Goal: Task Accomplishment & Management: Complete application form

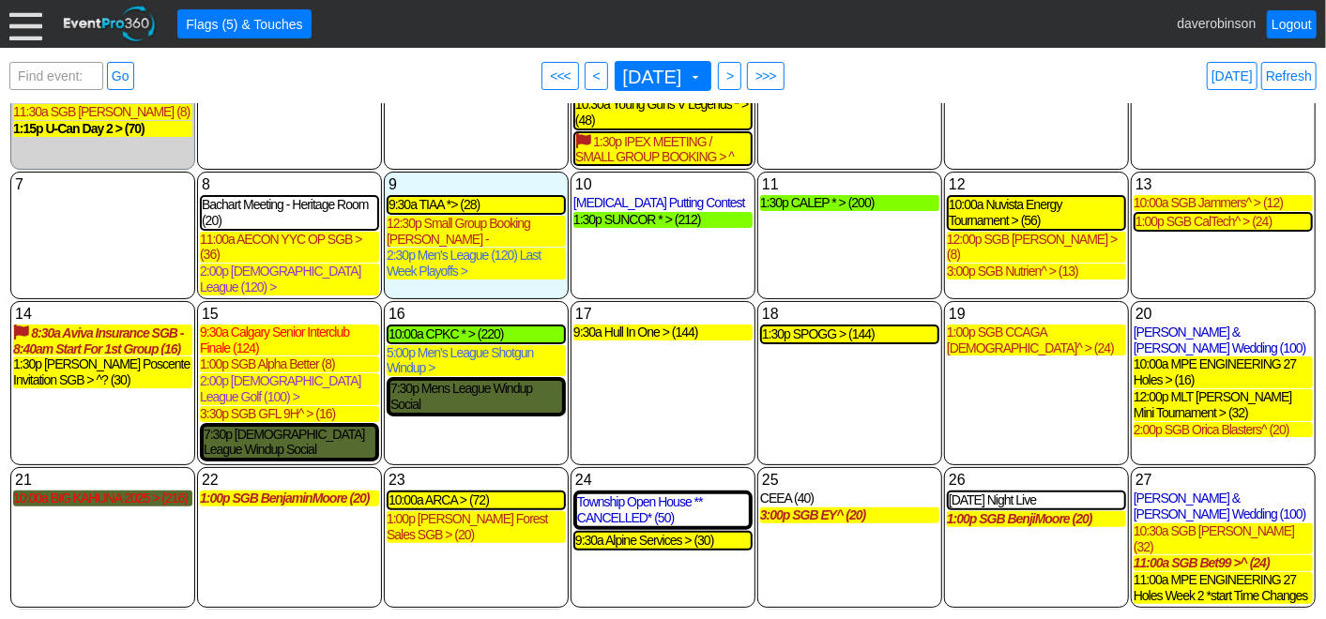
scroll to position [129, 0]
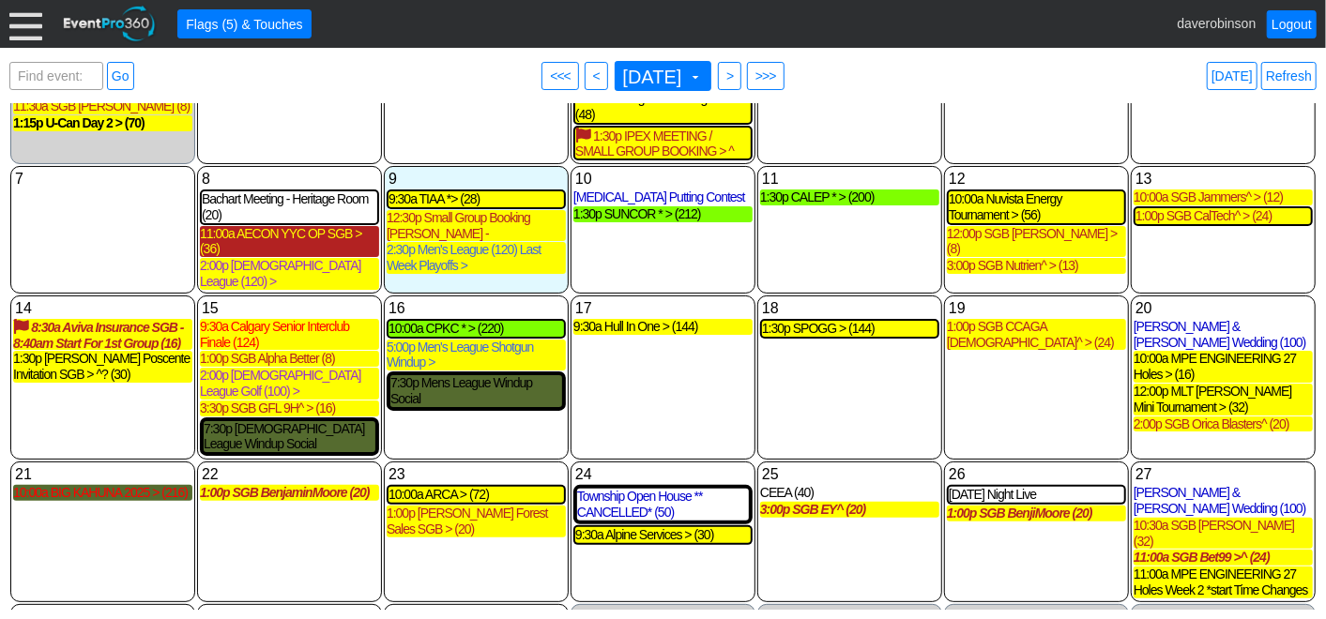
click at [319, 234] on div "11:00a AECON YYC OP SGB > (36)" at bounding box center [289, 242] width 179 height 32
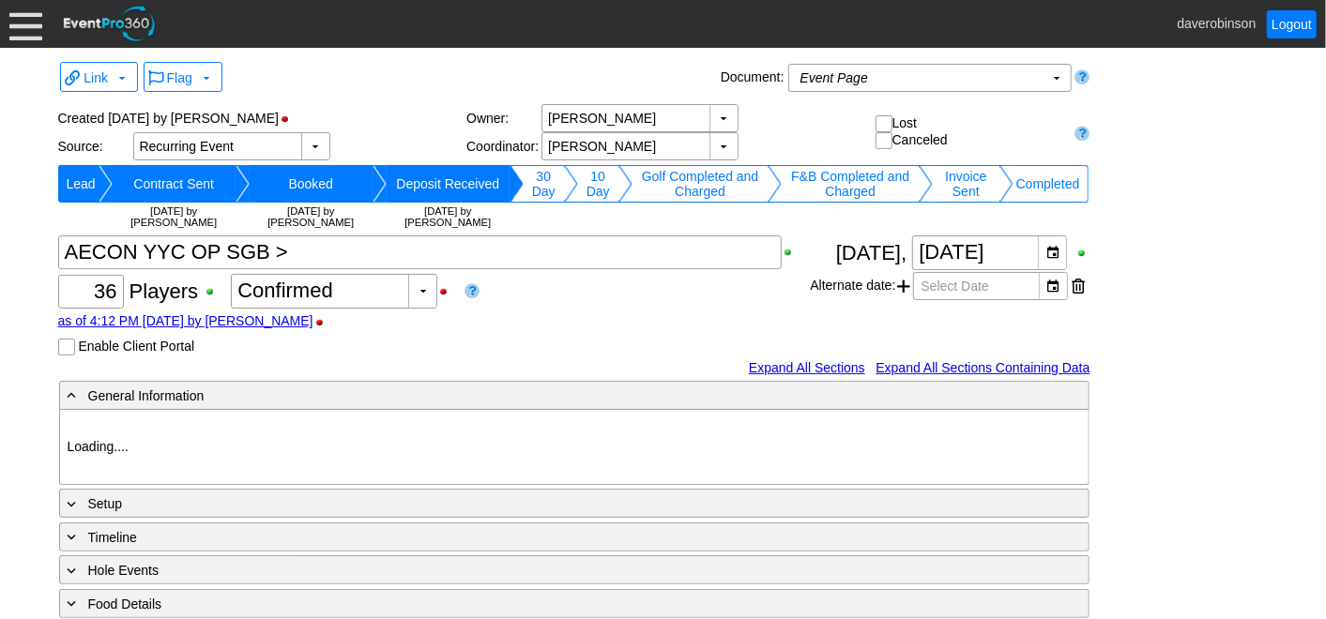
type input "Heritage Pointe Golf Club"
type input "Small Group Booking"
type input "Individual"
type input "1199166"
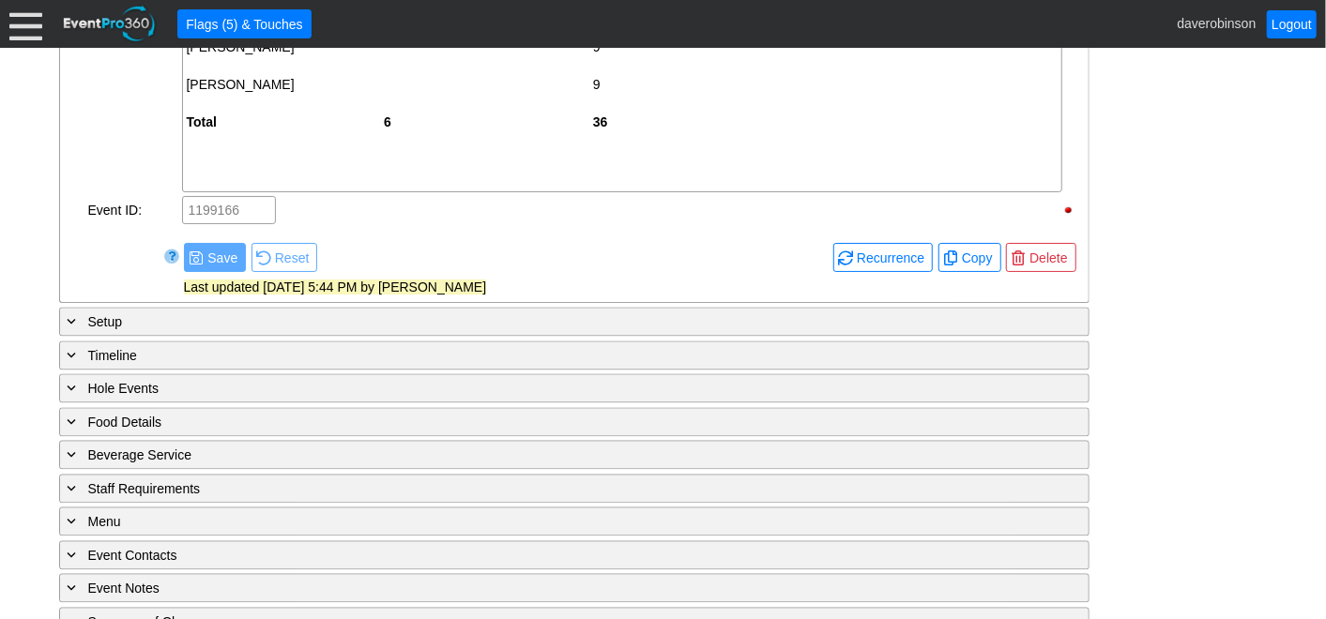
scroll to position [2155, 0]
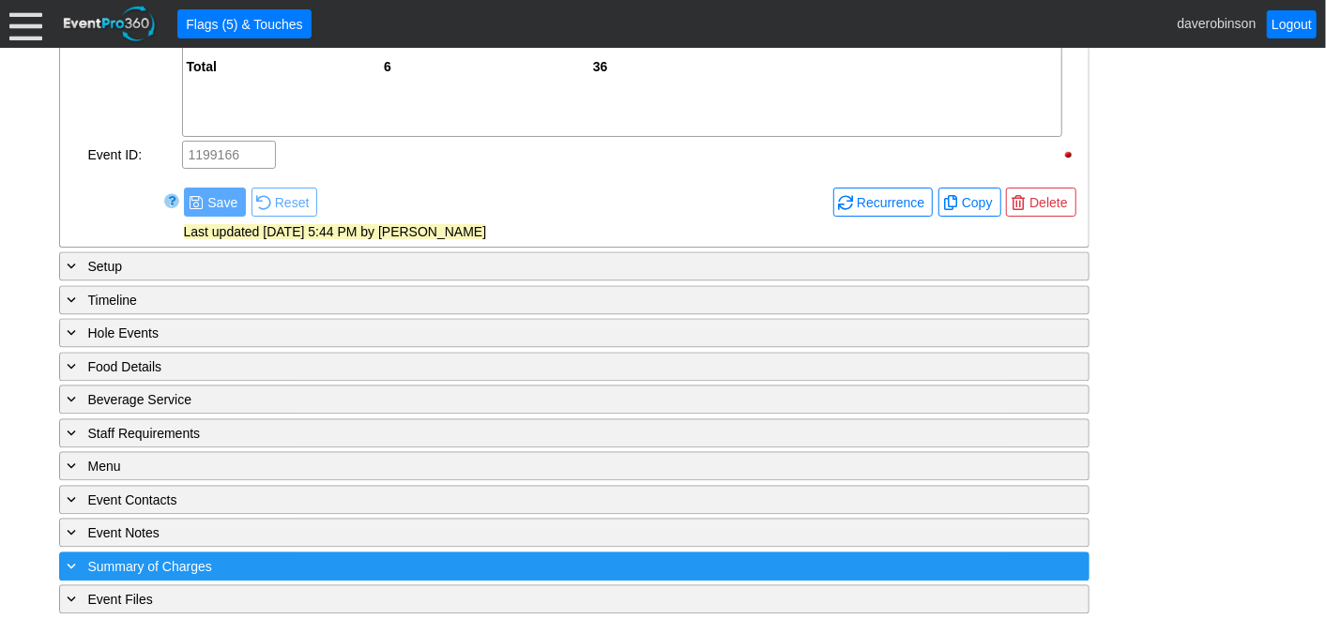
click at [210, 555] on div "+ Summary of Charges" at bounding box center [536, 566] width 944 height 22
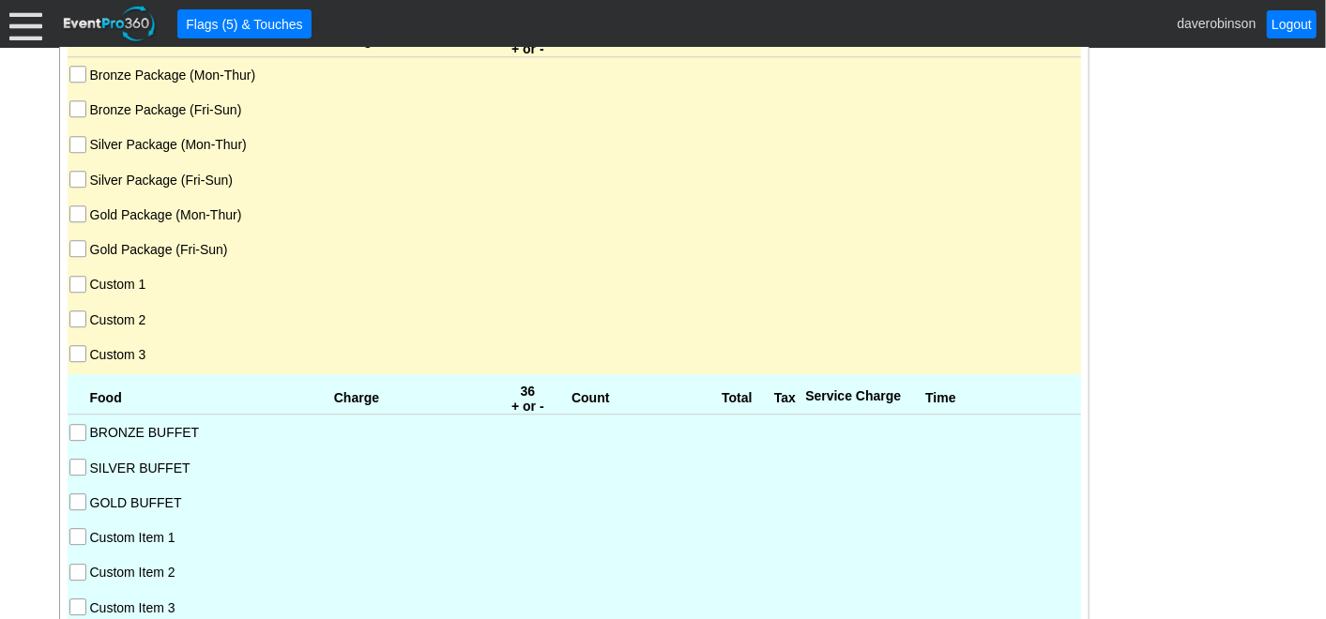
scroll to position [2479, 0]
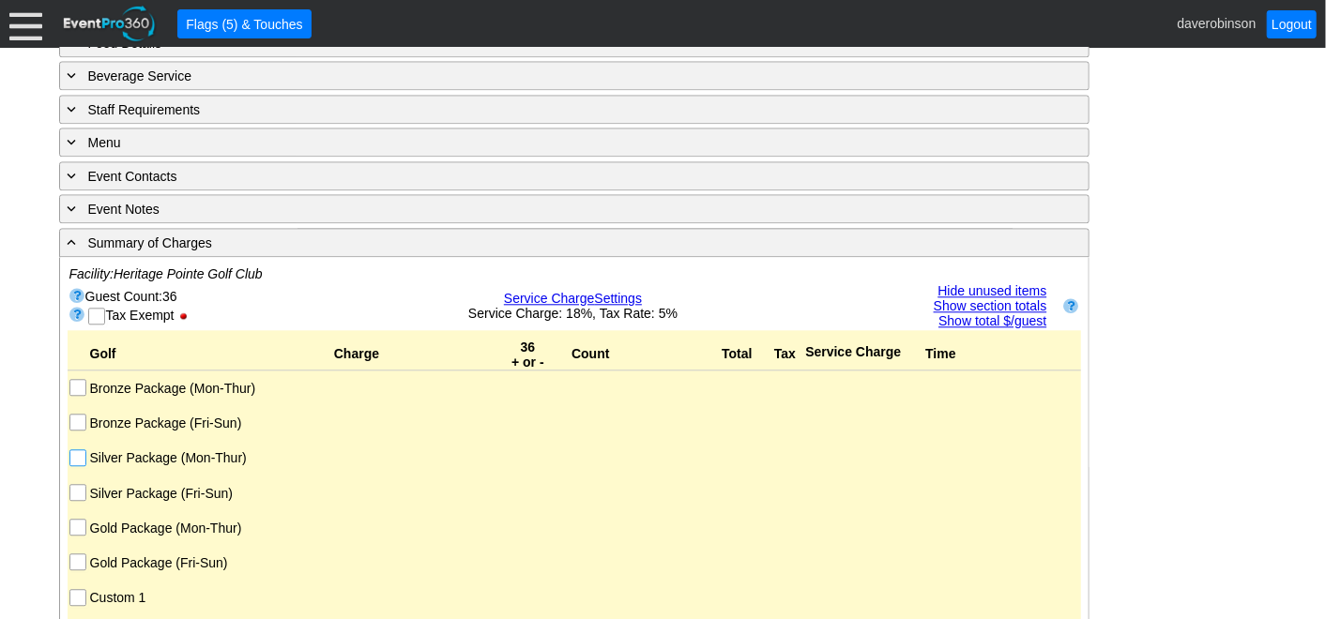
click at [79, 450] on input "Silver Package (Mon-Thur)" at bounding box center [79, 459] width 19 height 19
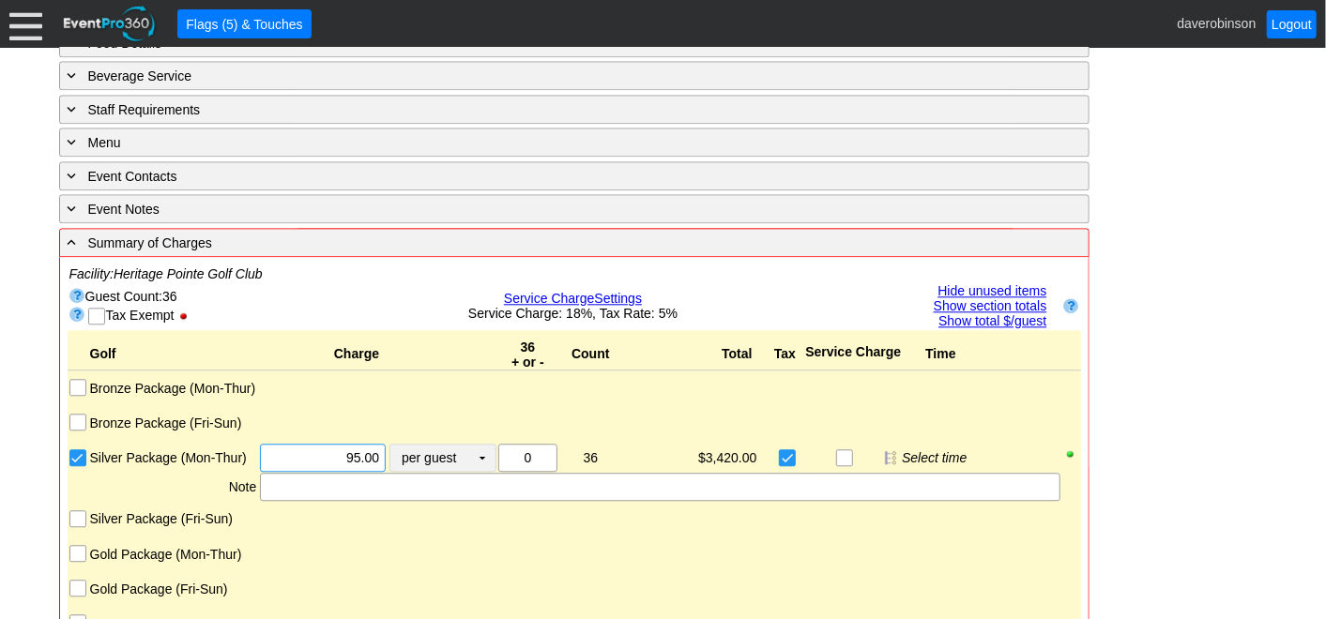
drag, startPoint x: 319, startPoint y: 446, endPoint x: 435, endPoint y: 432, distance: 117.2
click at [435, 444] on div "Χ 95.00 per guest Χ ▼ Upcharge" at bounding box center [377, 458] width 238 height 28
type input "$102.00"
click at [609, 530] on div at bounding box center [575, 533] width 974 height 7
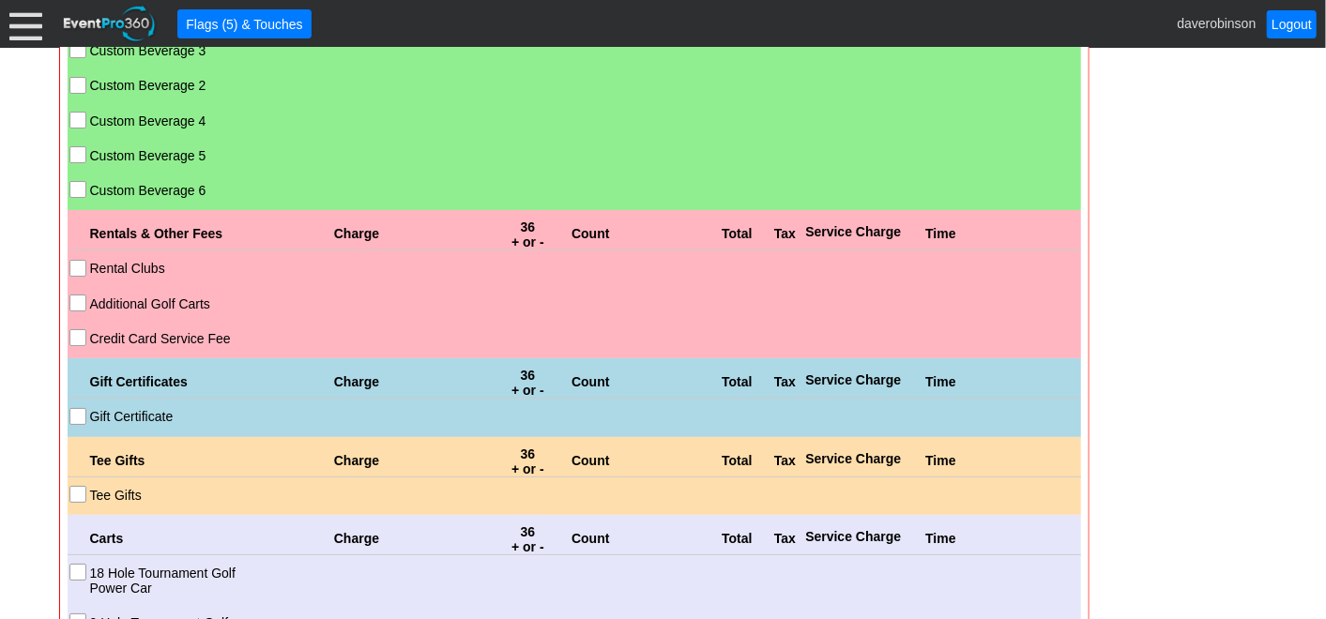
scroll to position [3939, 0]
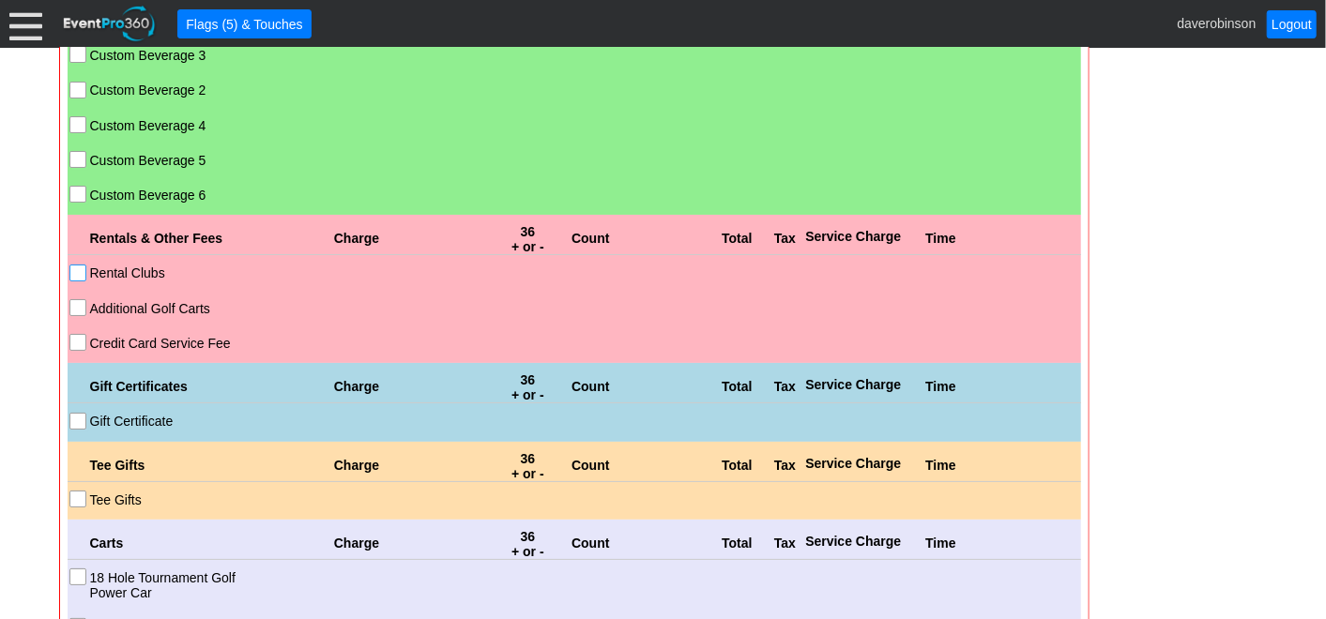
click at [80, 266] on input "Rental Clubs" at bounding box center [79, 275] width 19 height 19
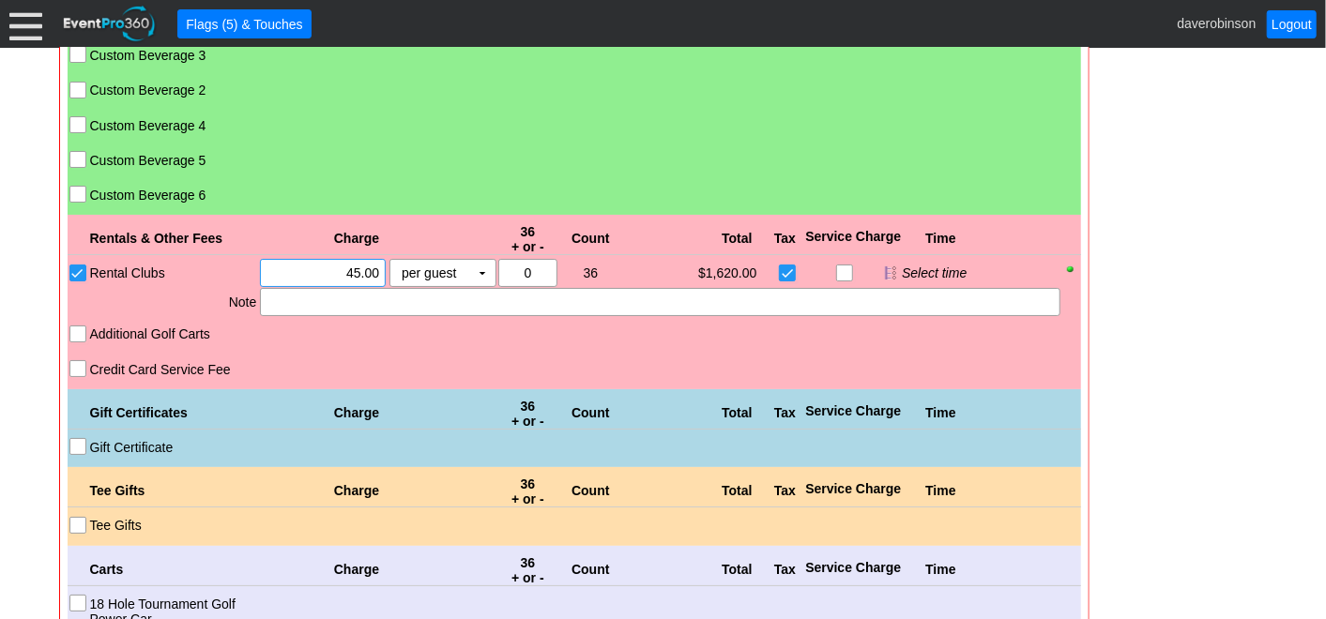
drag, startPoint x: 313, startPoint y: 256, endPoint x: 382, endPoint y: 259, distance: 68.5
click at [382, 259] on div "Χ 45.00" at bounding box center [323, 273] width 126 height 28
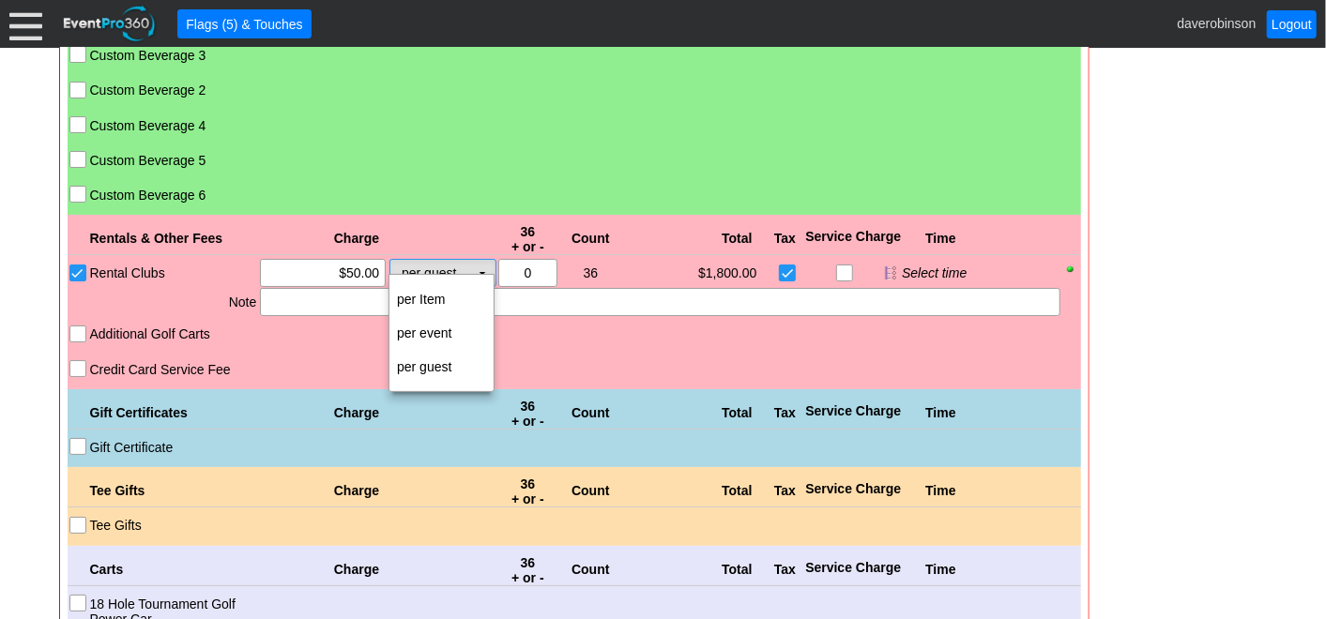
click at [479, 260] on td "▼" at bounding box center [482, 273] width 26 height 26
type input "$50.00"
click at [469, 285] on td "per Item" at bounding box center [441, 299] width 104 height 34
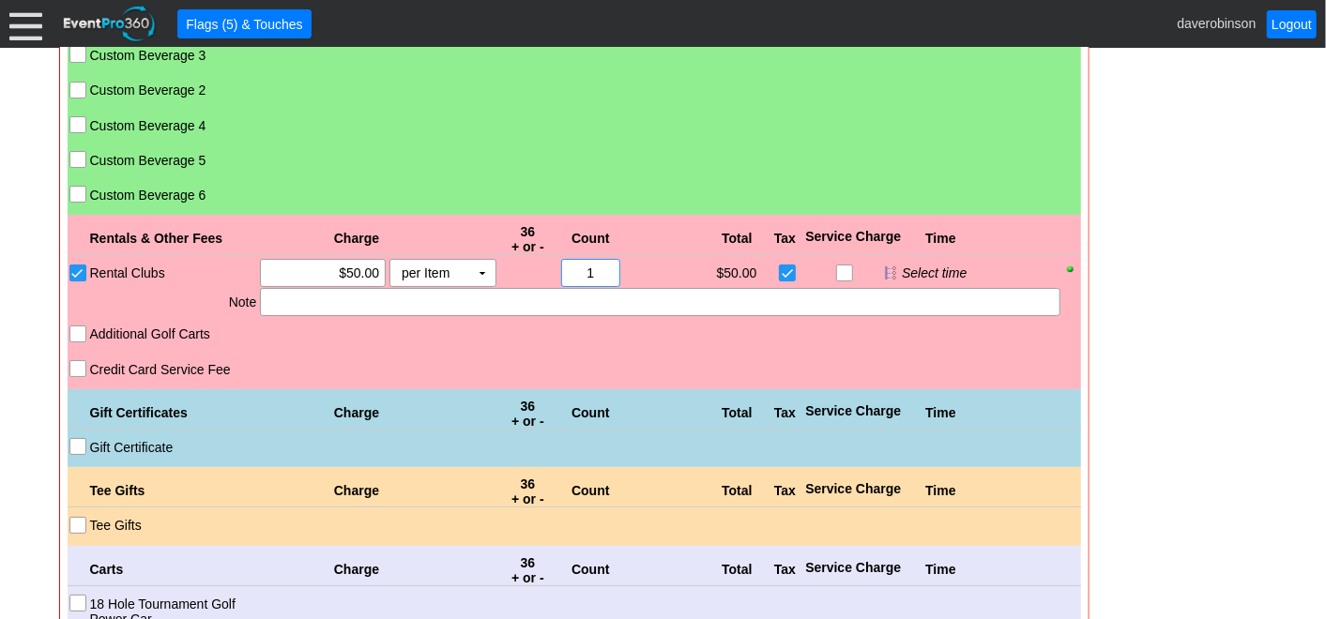
drag, startPoint x: 613, startPoint y: 267, endPoint x: 577, endPoint y: 255, distance: 37.7
click at [577, 260] on div "1" at bounding box center [590, 273] width 53 height 26
type input "6"
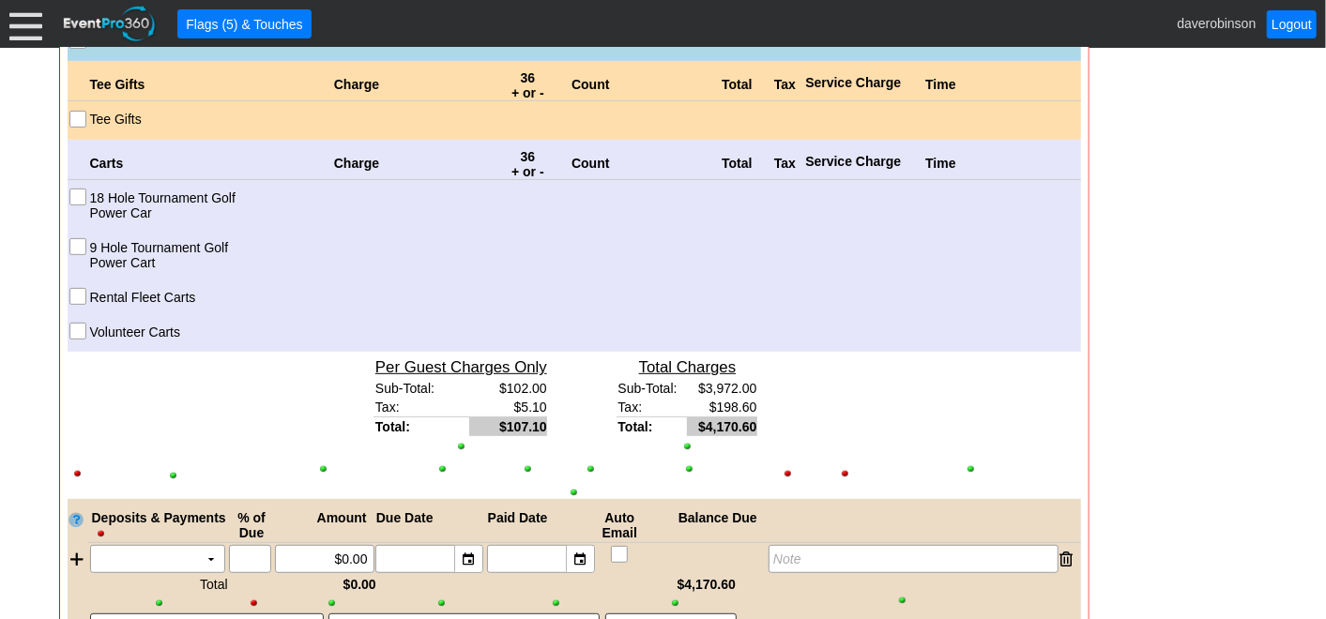
scroll to position [4355, 0]
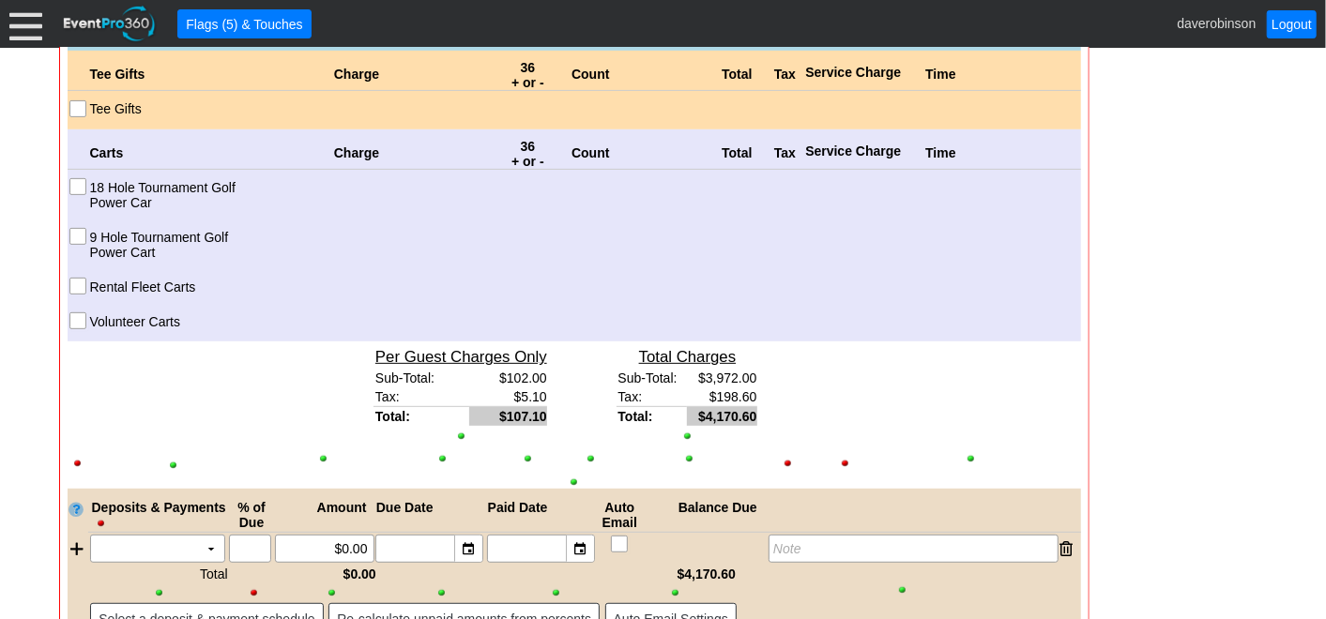
click at [70, 179] on input "18 Hole Tournament Golf Power Car" at bounding box center [79, 188] width 19 height 19
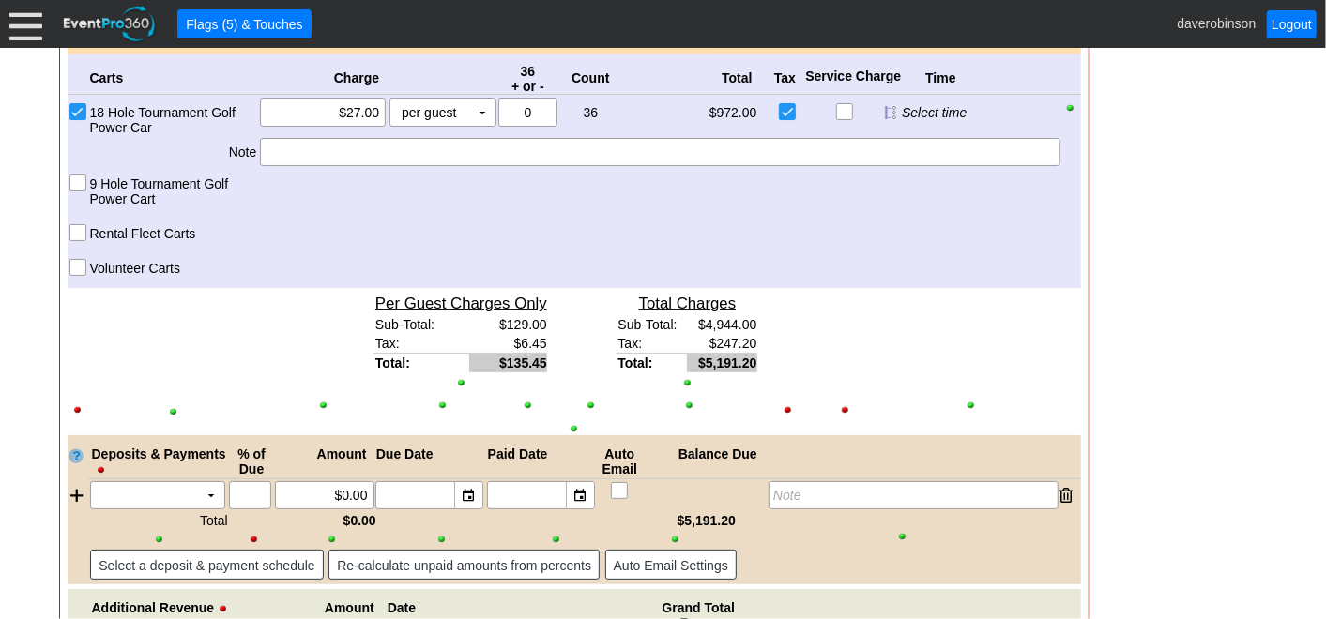
scroll to position [4565, 0]
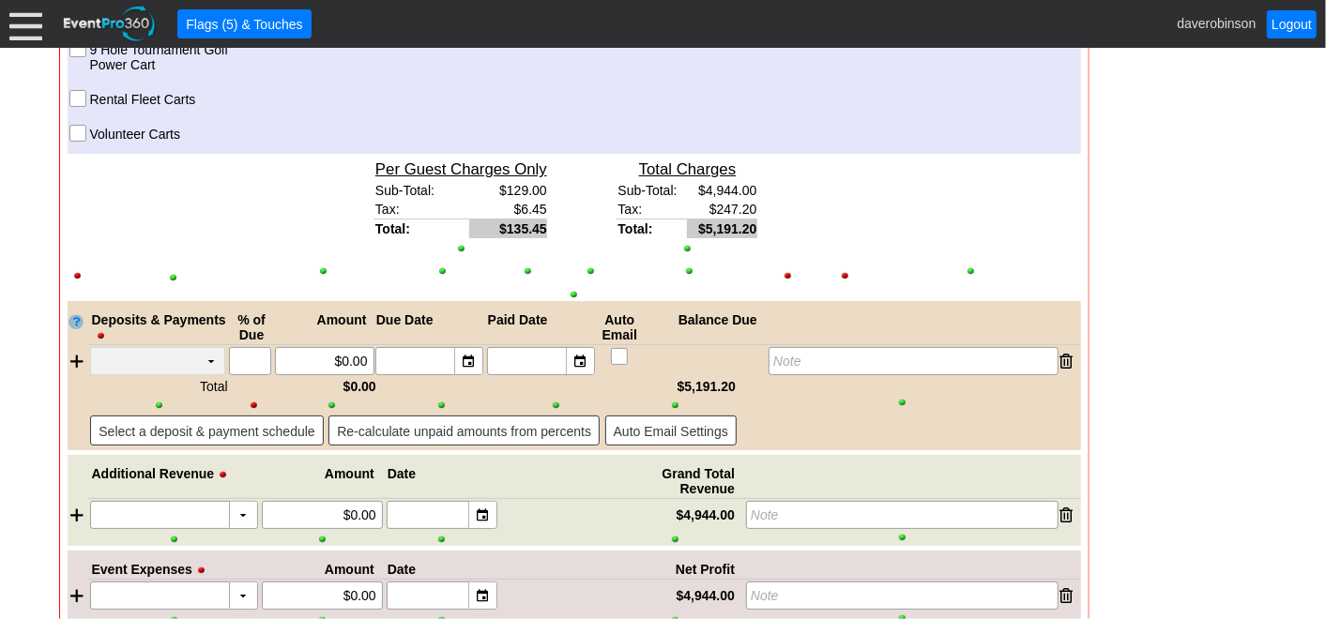
click at [218, 358] on td "▼" at bounding box center [211, 361] width 26 height 26
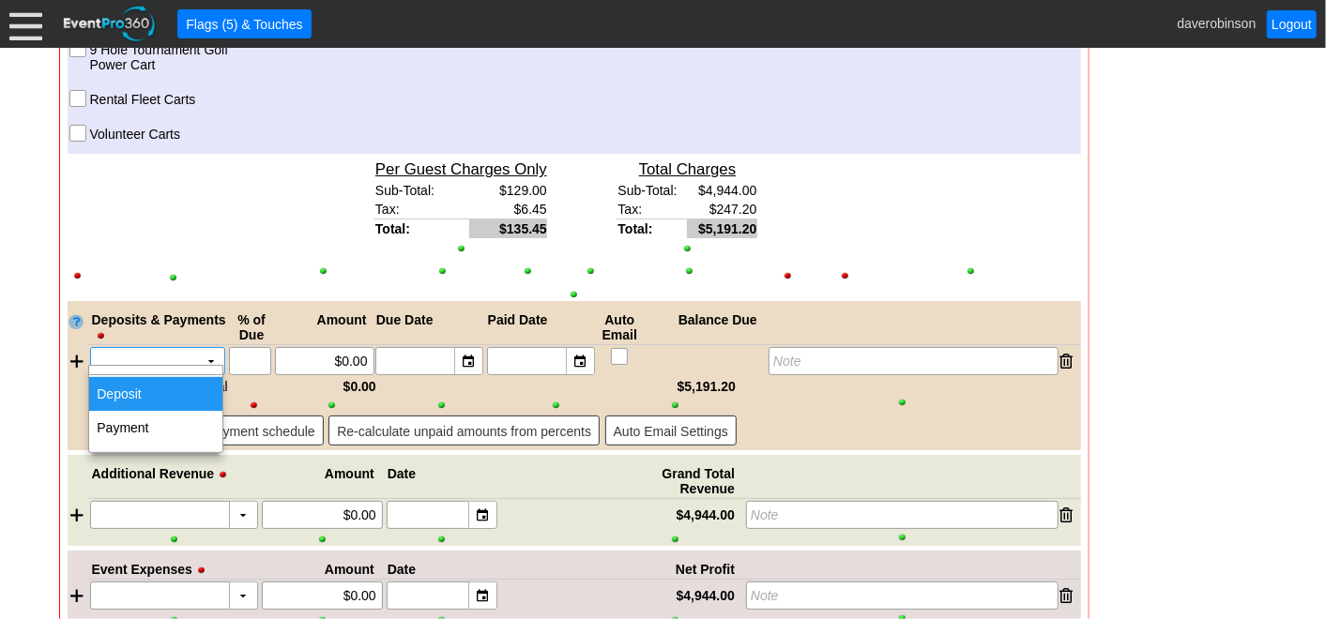
click at [158, 388] on td "Deposit" at bounding box center [155, 394] width 133 height 34
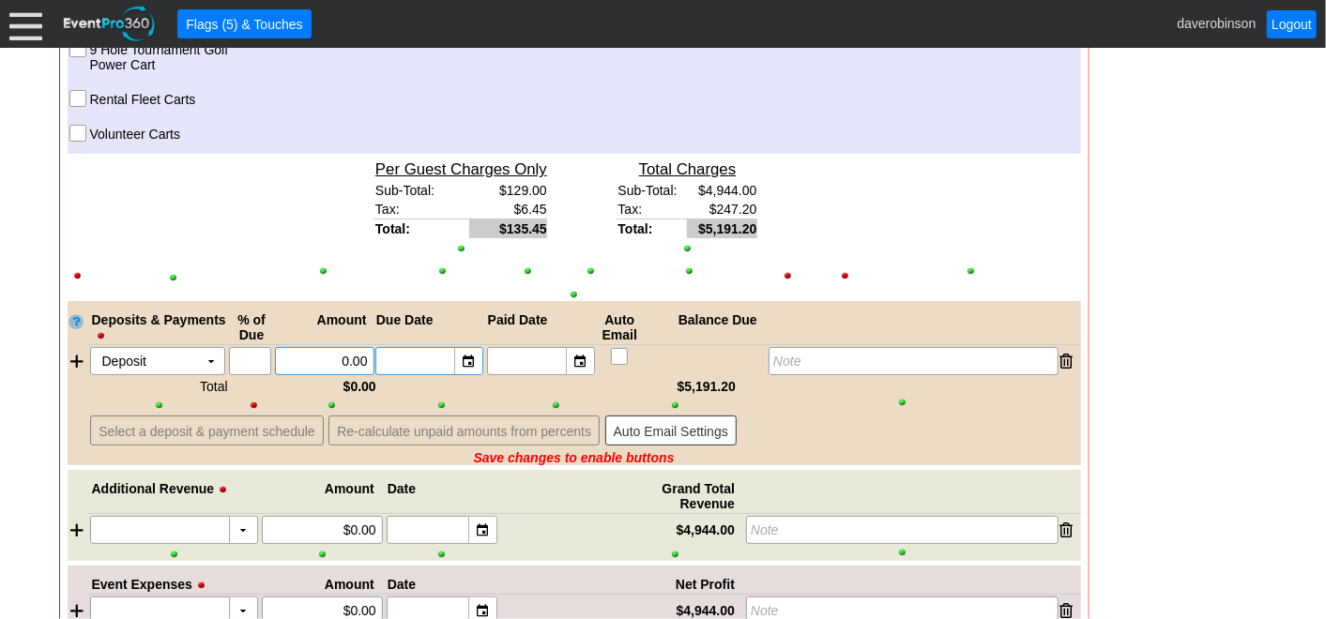
drag, startPoint x: 328, startPoint y: 355, endPoint x: 407, endPoint y: 351, distance: 78.9
click at [407, 351] on div "Deposit Χ ▼ Χ Χ 0.00 ▼ Χ ▼ Χ Note" at bounding box center [584, 361] width 993 height 28
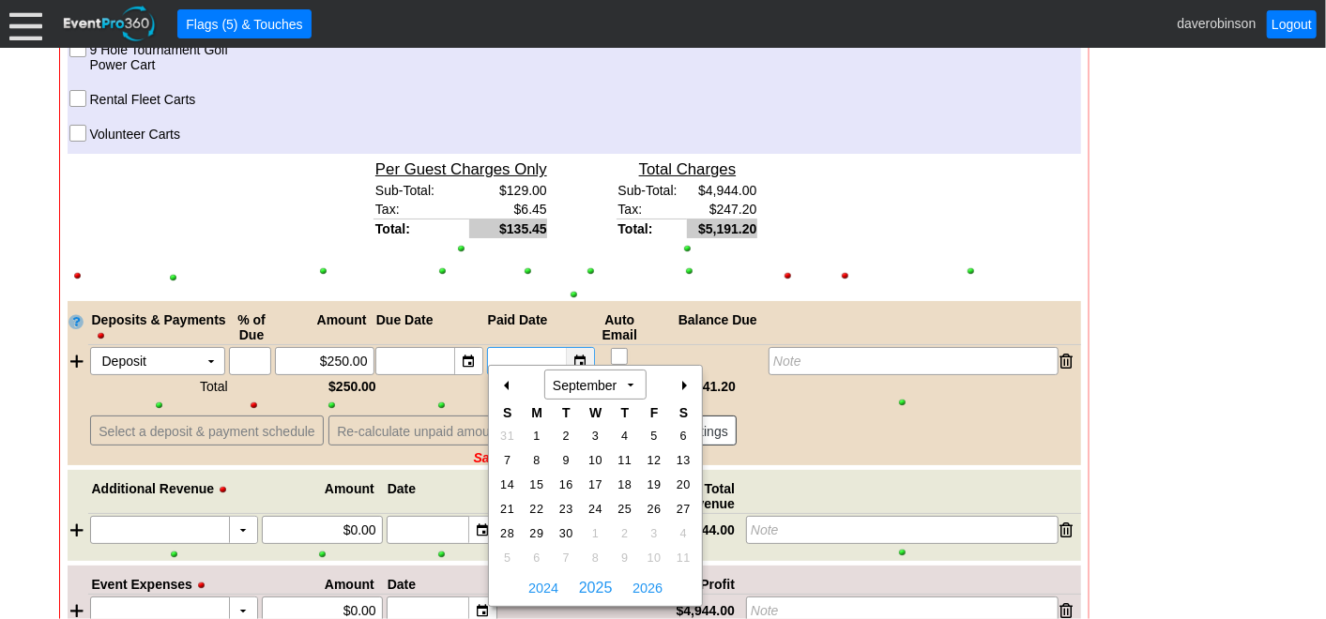
type input "$250.00"
click at [580, 350] on div "▼" at bounding box center [580, 361] width 28 height 26
click at [508, 384] on div "-" at bounding box center [508, 386] width 30 height 32
click at [596, 482] on span "13" at bounding box center [596, 485] width 22 height 17
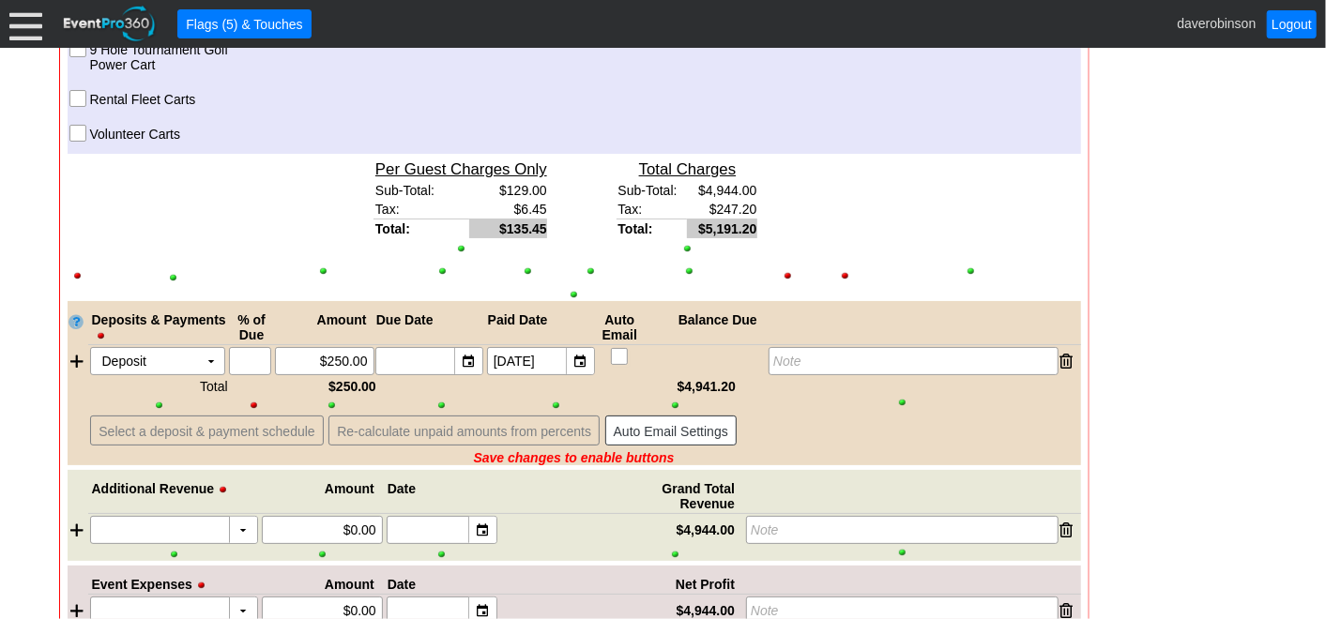
click at [582, 354] on div "▼" at bounding box center [580, 361] width 28 height 26
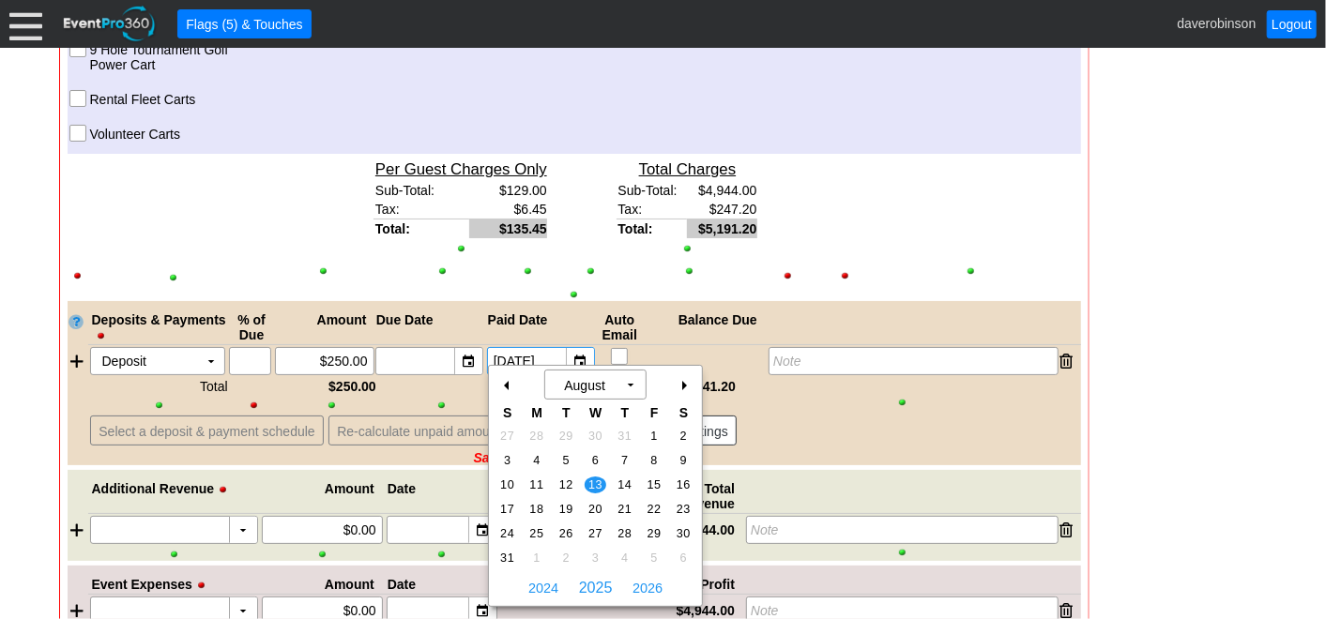
click at [685, 382] on div "+" at bounding box center [683, 386] width 30 height 32
click at [511, 463] on span "7" at bounding box center [507, 460] width 22 height 17
type input "9/7/2025"
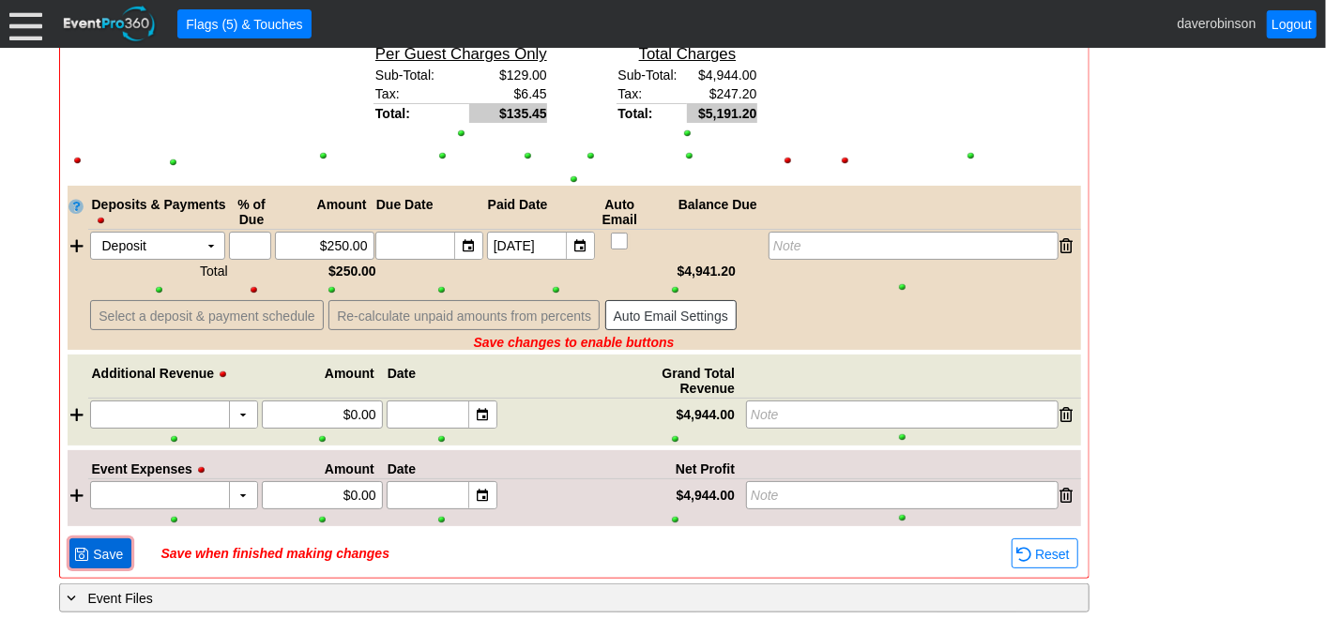
click at [101, 545] on span "Save" at bounding box center [108, 554] width 38 height 19
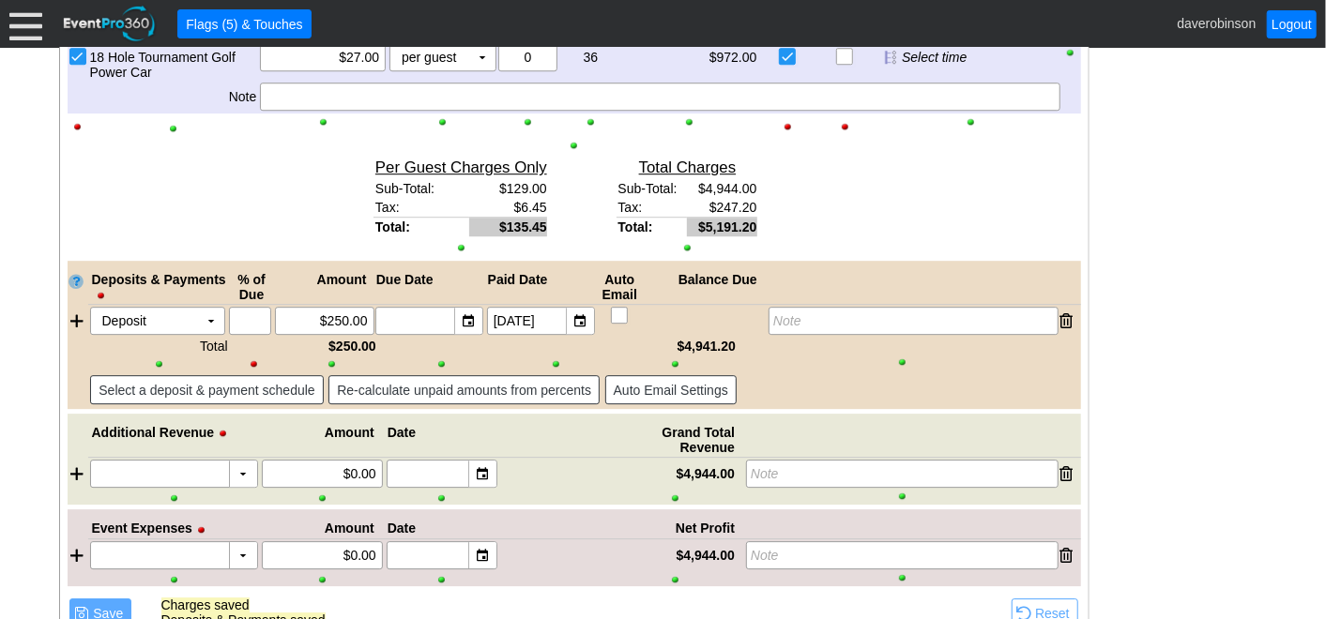
scroll to position [2973, 0]
